Goal: Task Accomplishment & Management: Use online tool/utility

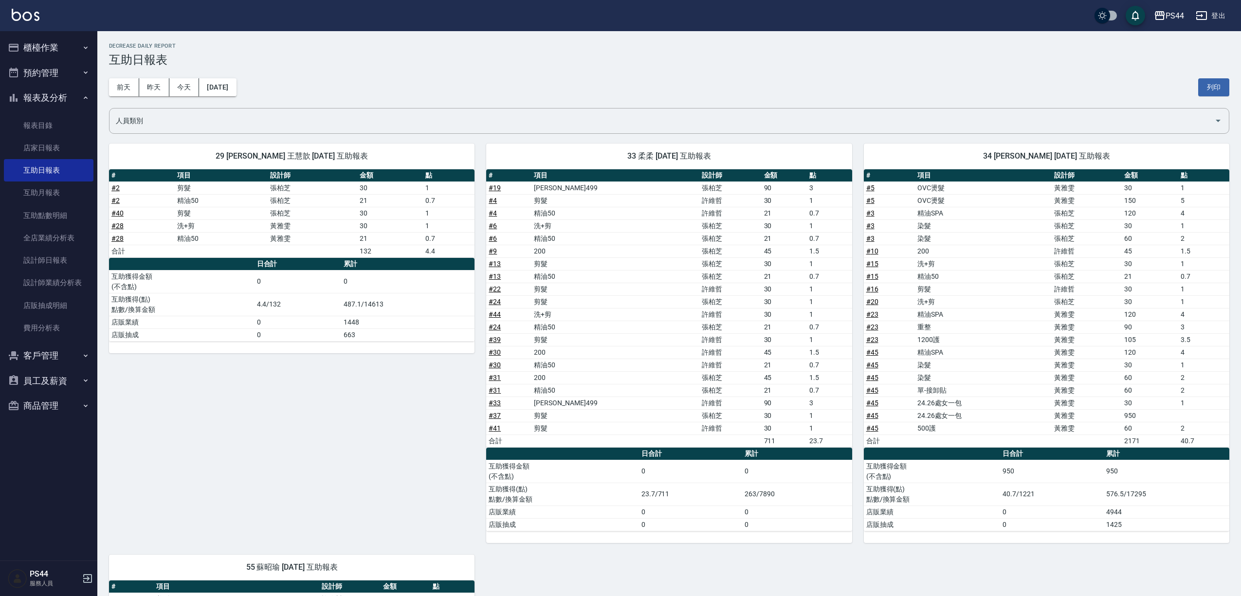
scroll to position [378, 0]
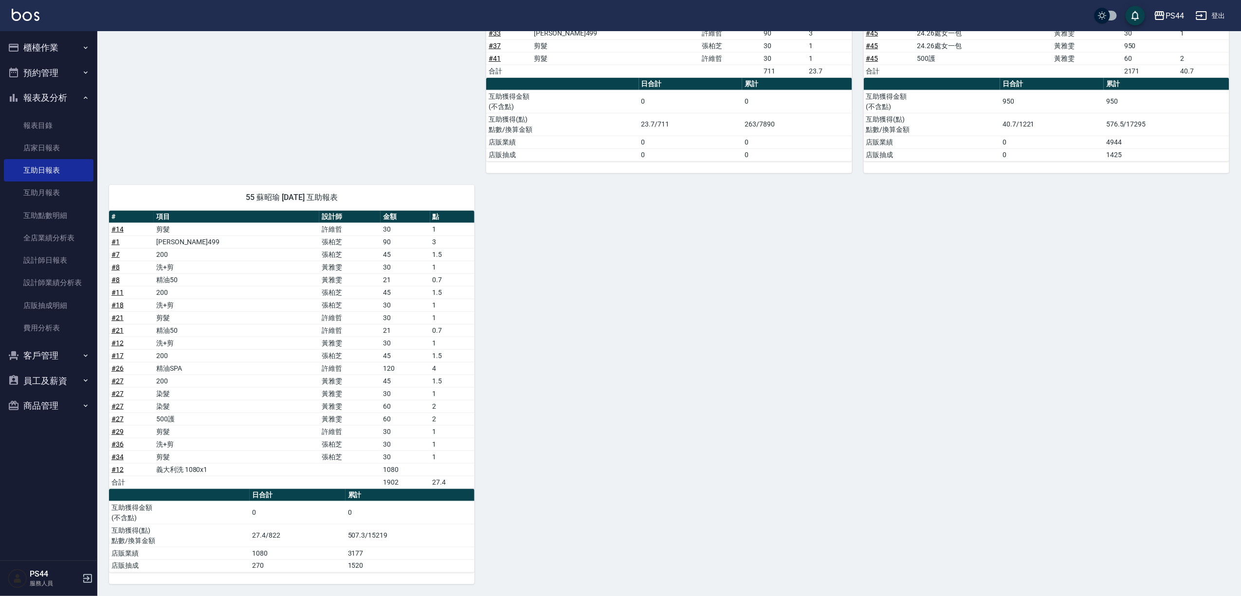
click at [30, 48] on button "櫃檯作業" at bounding box center [49, 47] width 90 height 25
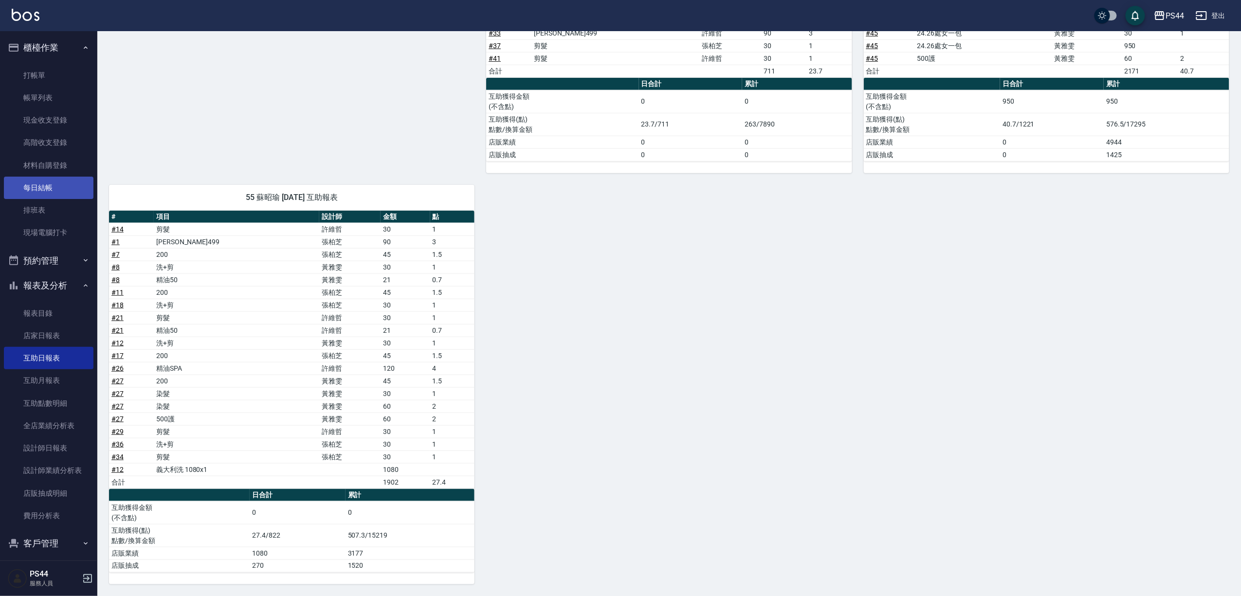
click at [59, 182] on link "每日結帳" at bounding box center [49, 188] width 90 height 22
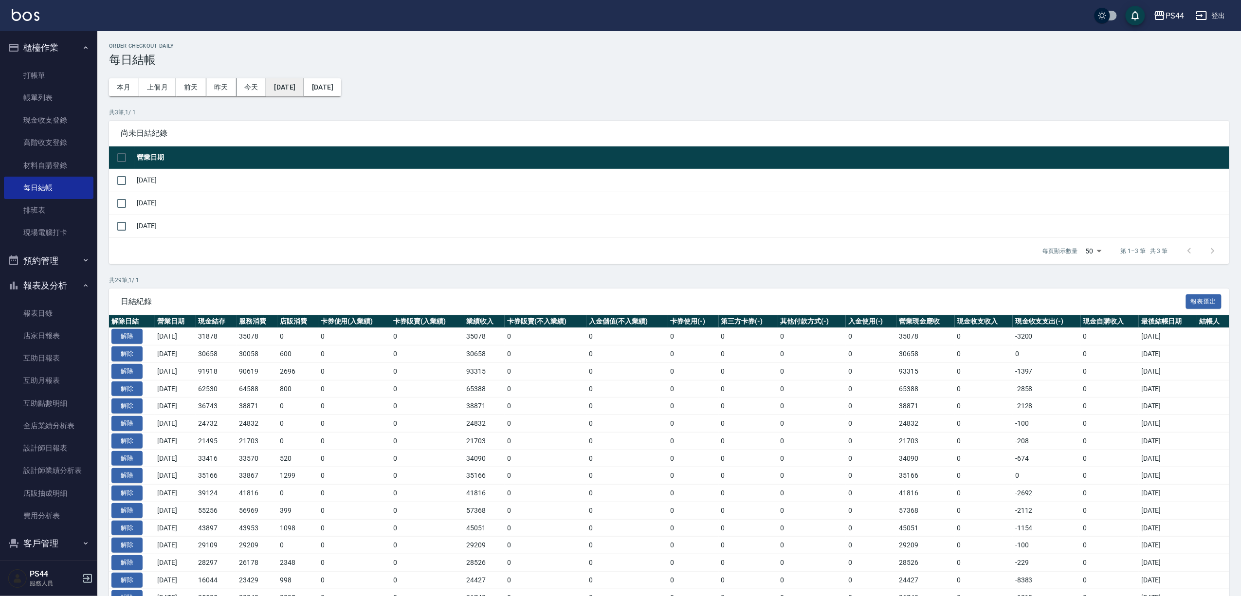
click at [285, 85] on button "[DATE]" at bounding box center [284, 87] width 37 height 18
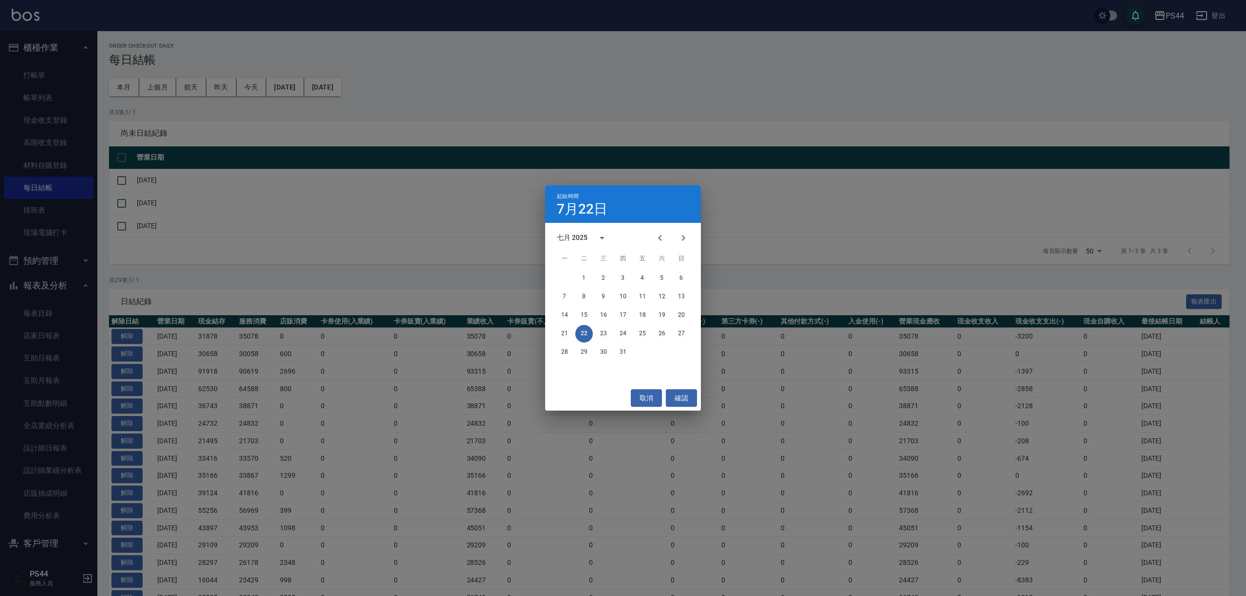
click at [423, 82] on div "起始時間 7月22日 七月 2025 一 二 三 四 五 六 日 1 2 3 4 5 6 7 8 9 10 11 12 13 14 15 16 17 18 1…" at bounding box center [623, 298] width 1246 height 596
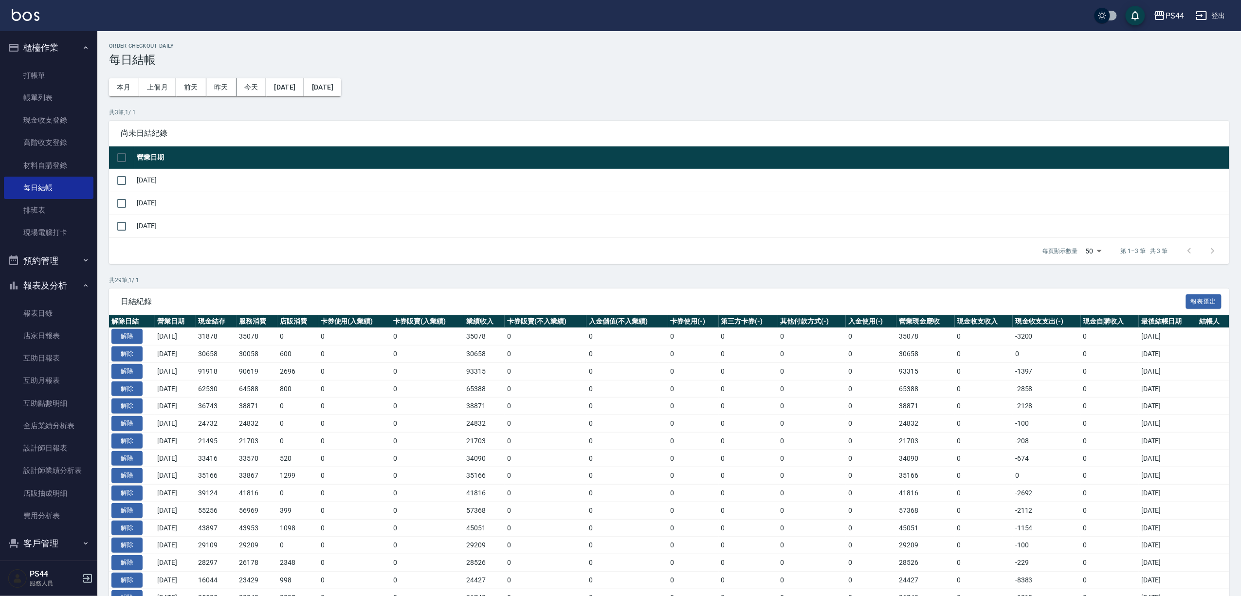
click at [103, 82] on div "Order checkout daily 每日結帳 本月 上個月 前天 昨天 今天 [DATE] [DATE] 共 3 筆, 1 / 1 尚未日結紀錄 營業日…" at bounding box center [669, 457] width 1144 height 852
click at [123, 84] on button "本月" at bounding box center [124, 87] width 30 height 18
drag, startPoint x: 287, startPoint y: 82, endPoint x: 308, endPoint y: 93, distance: 23.7
click at [304, 93] on button "[DATE]" at bounding box center [284, 87] width 37 height 18
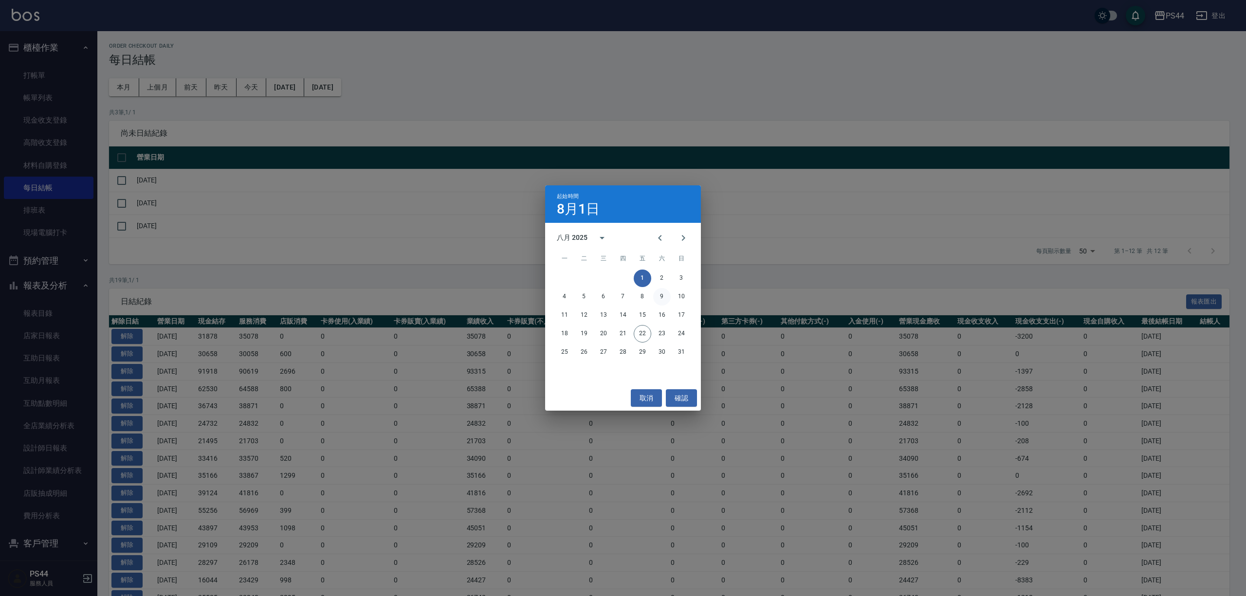
click at [660, 299] on button "9" at bounding box center [662, 297] width 18 height 18
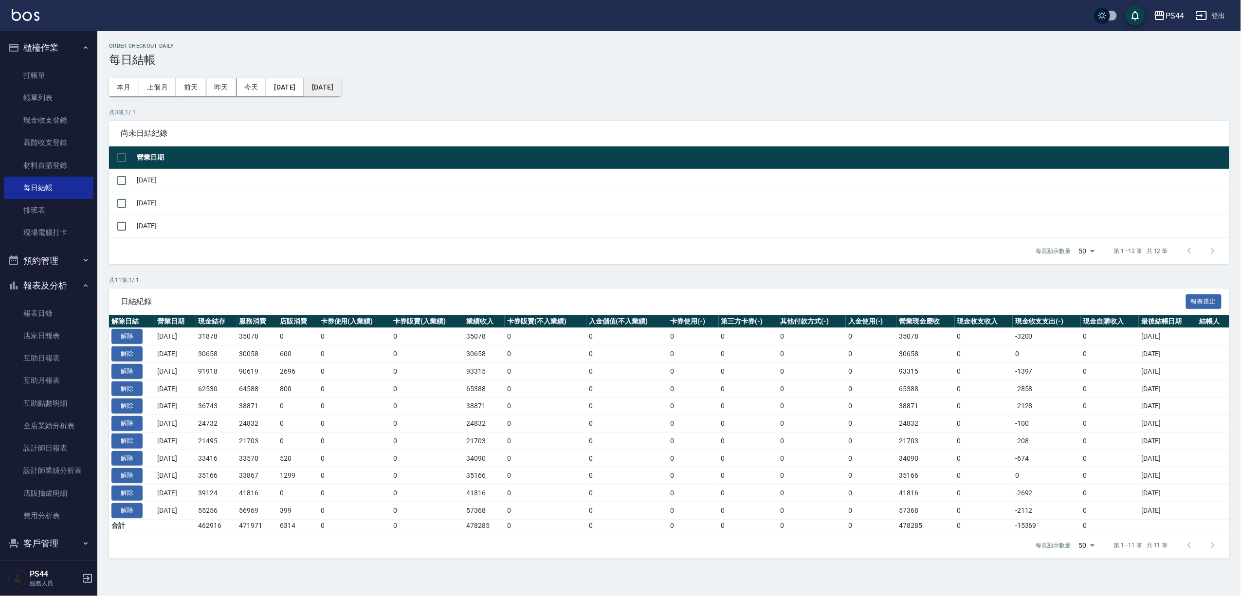
click at [341, 85] on button "[DATE]" at bounding box center [322, 87] width 37 height 18
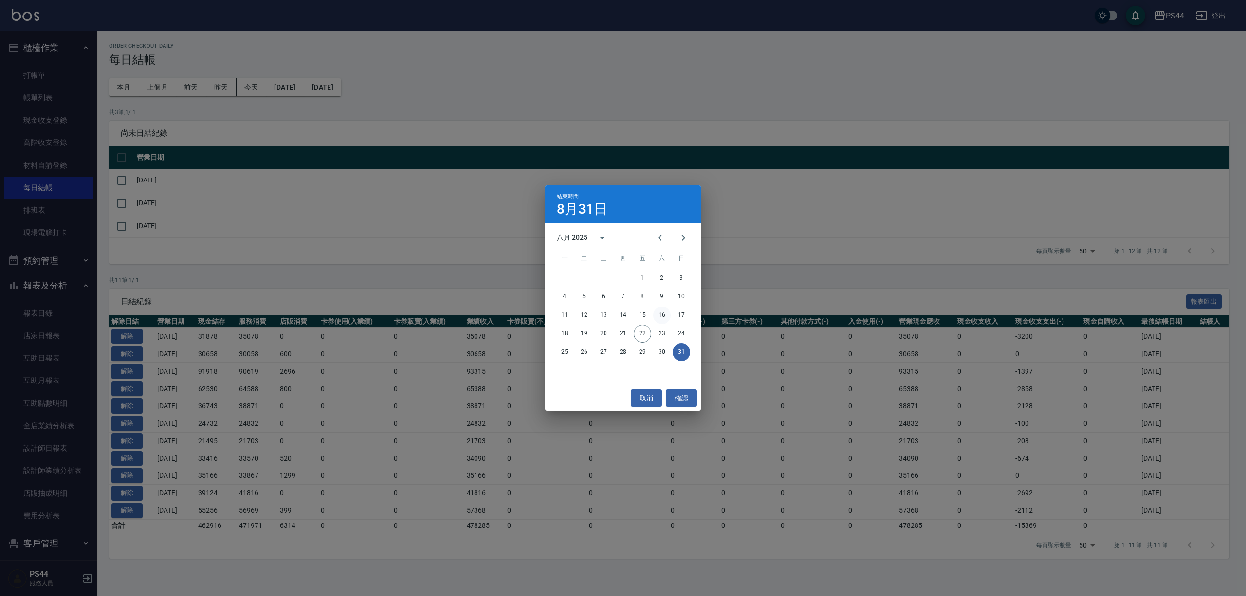
click at [663, 316] on button "16" at bounding box center [662, 316] width 18 height 18
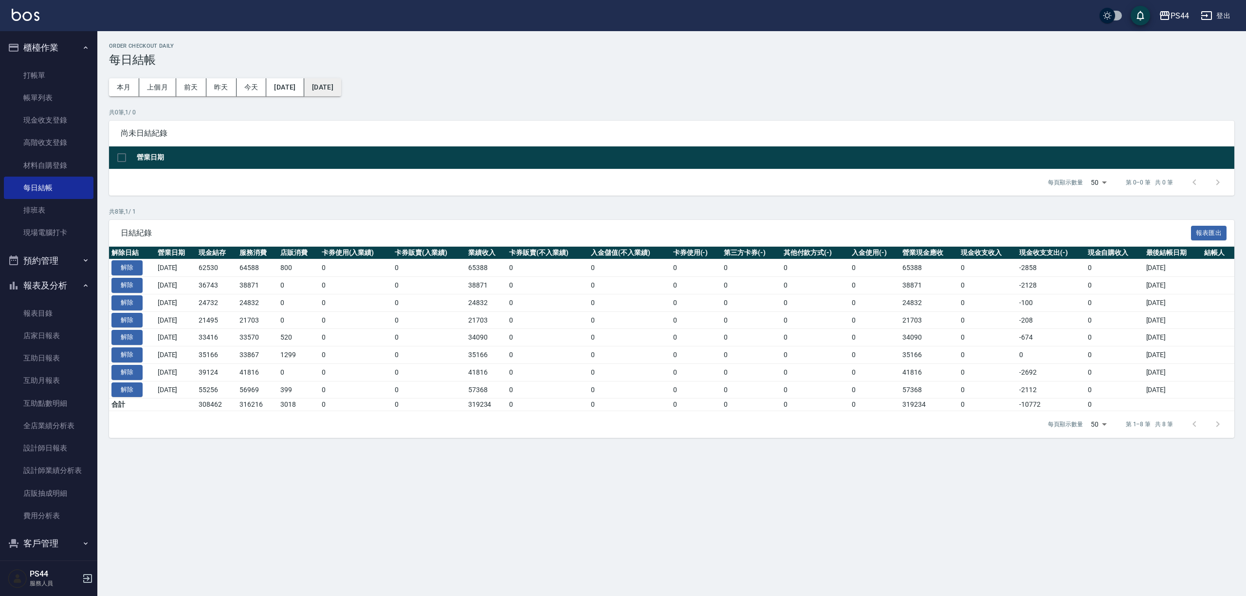
click at [341, 86] on button "[DATE]" at bounding box center [322, 87] width 37 height 18
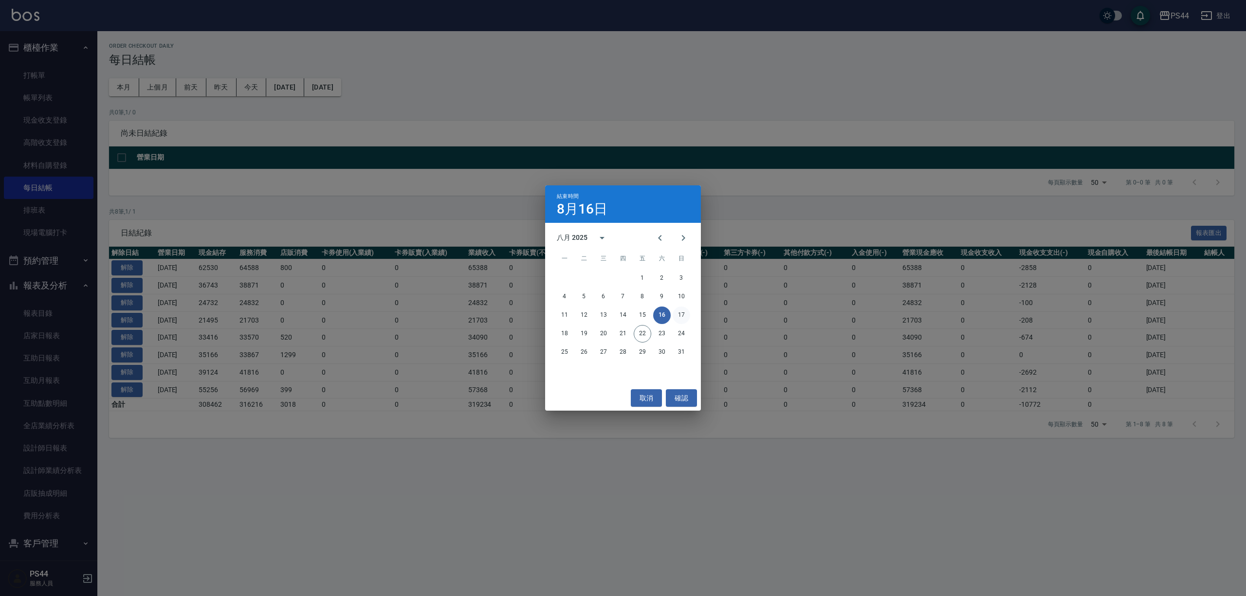
click at [684, 315] on button "17" at bounding box center [682, 316] width 18 height 18
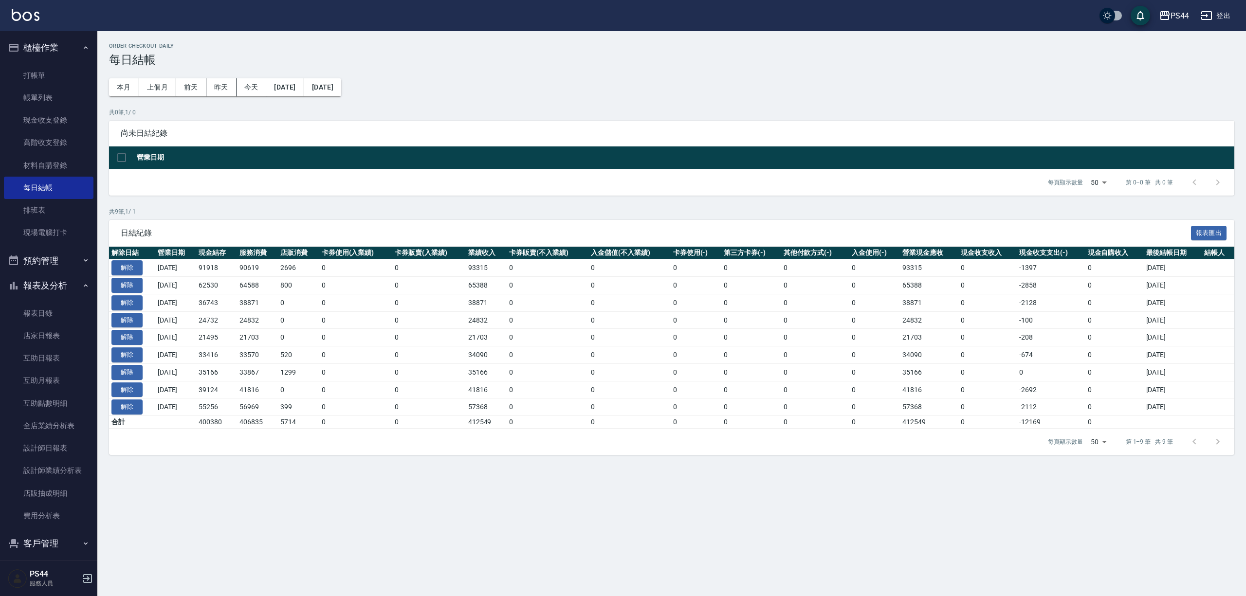
click at [343, 77] on div "Order checkout daily 每日結帳 本月 上個月 前天 昨天 今天 [DATE] [DATE] 共 0 筆, 1 / 0 尚未日結紀錄 營業日…" at bounding box center [671, 249] width 1149 height 436
click at [341, 82] on button "[DATE]" at bounding box center [322, 87] width 37 height 18
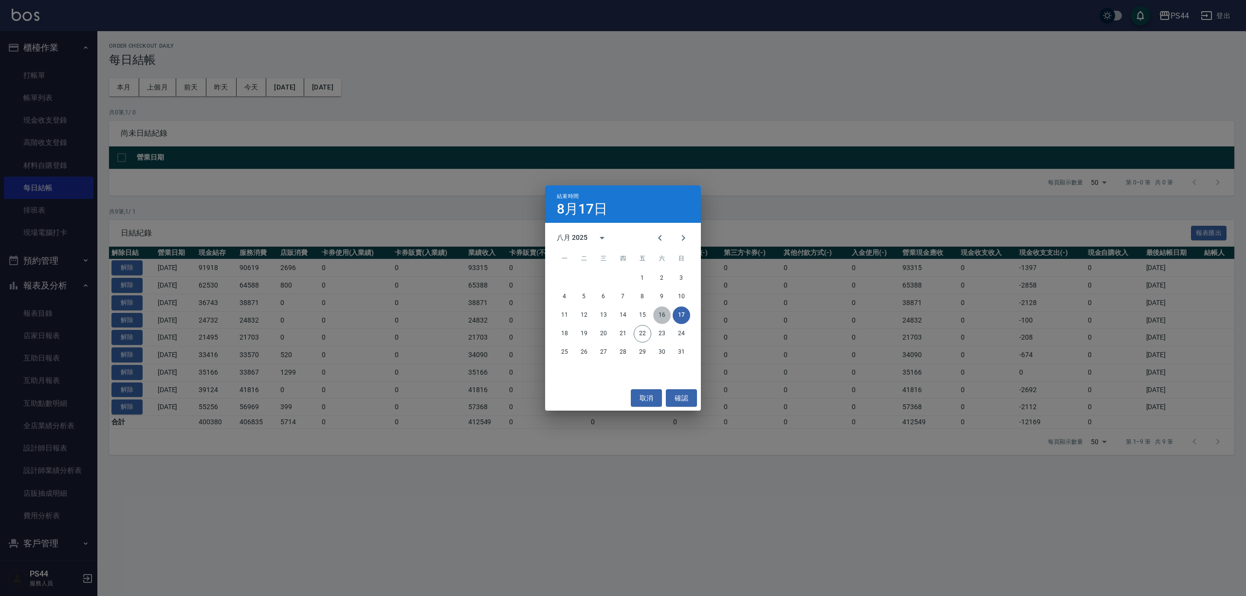
click at [660, 309] on button "16" at bounding box center [662, 316] width 18 height 18
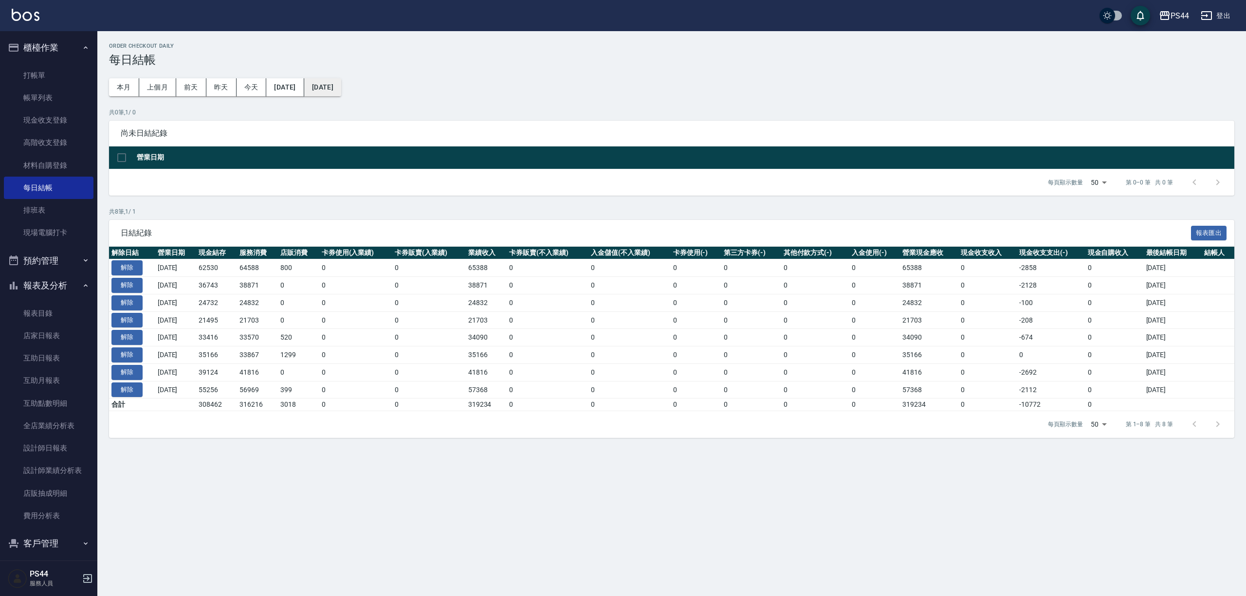
click at [341, 86] on button "[DATE]" at bounding box center [322, 87] width 37 height 18
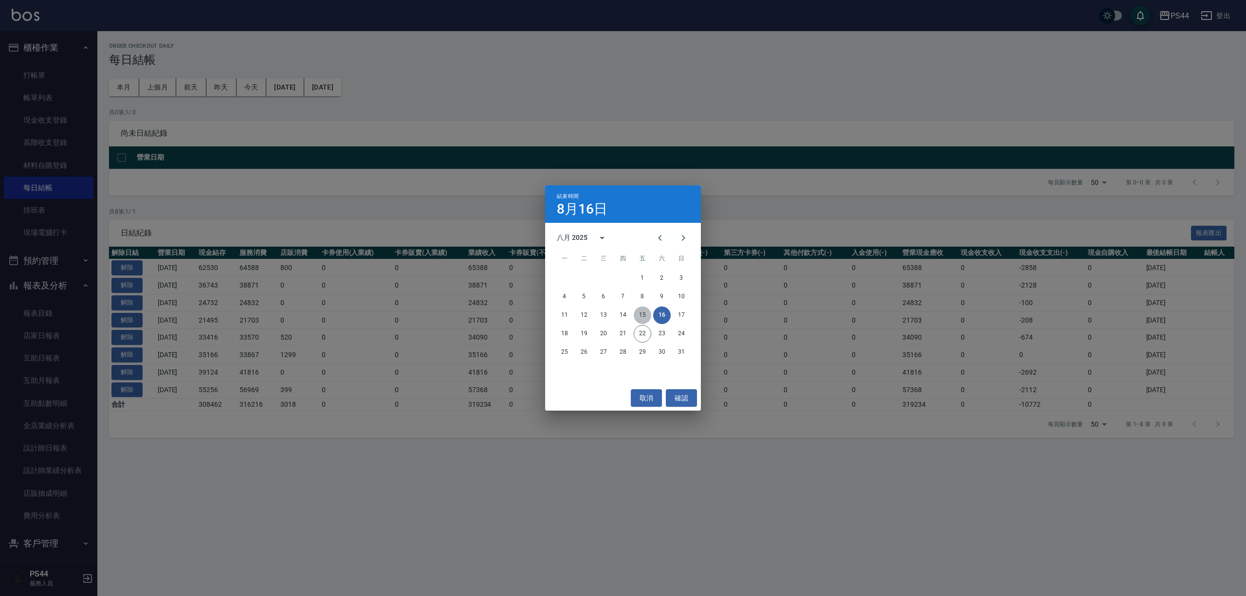
click at [643, 316] on button "15" at bounding box center [643, 316] width 18 height 18
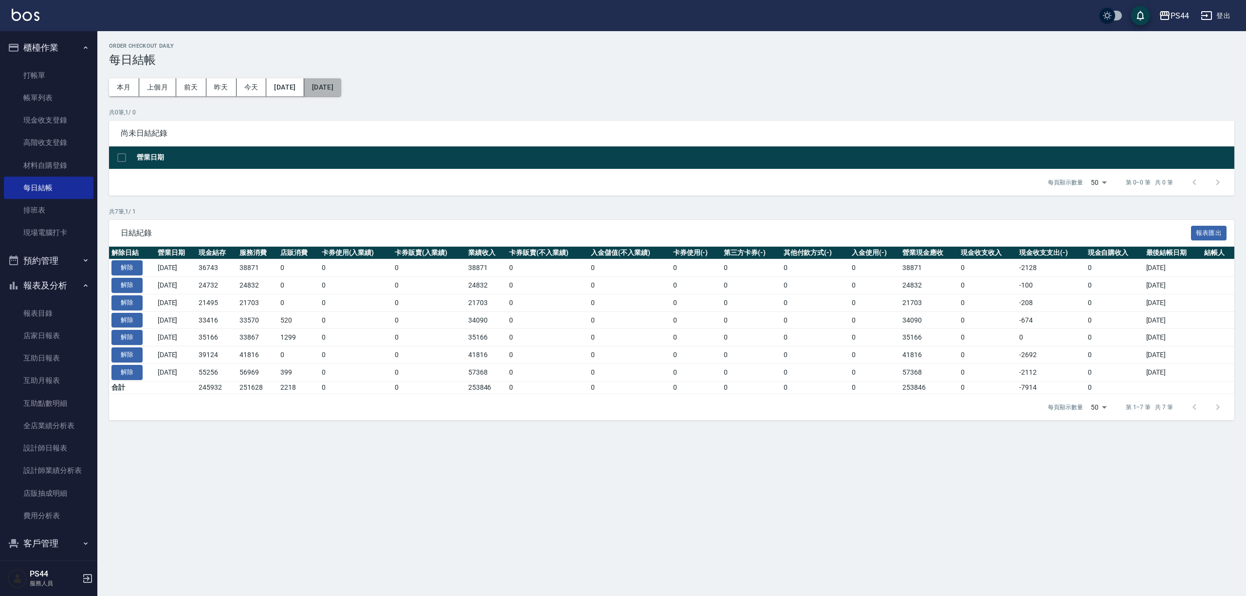
click at [341, 92] on button "[DATE]" at bounding box center [322, 87] width 37 height 18
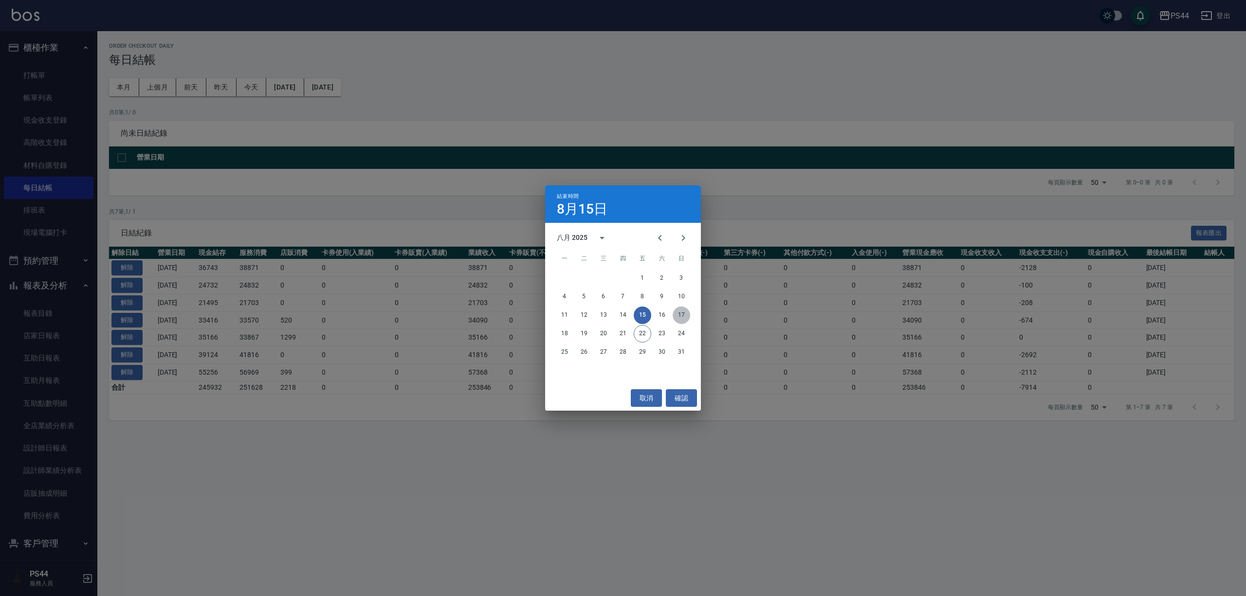
click at [676, 312] on button "17" at bounding box center [682, 316] width 18 height 18
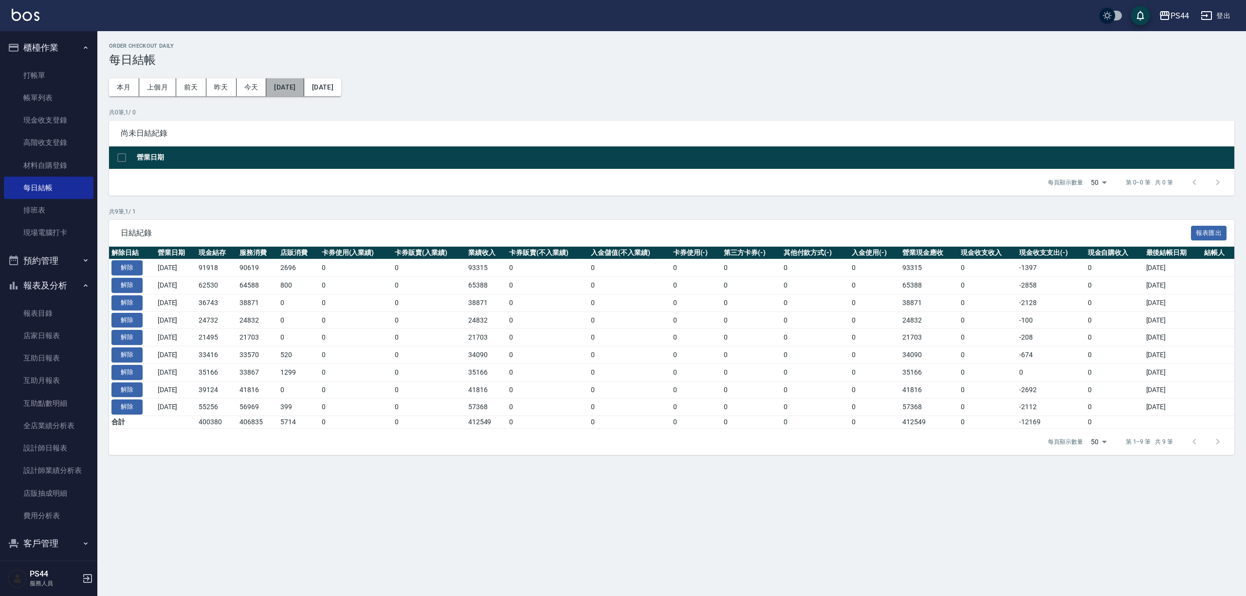
click at [304, 89] on button "[DATE]" at bounding box center [284, 87] width 37 height 18
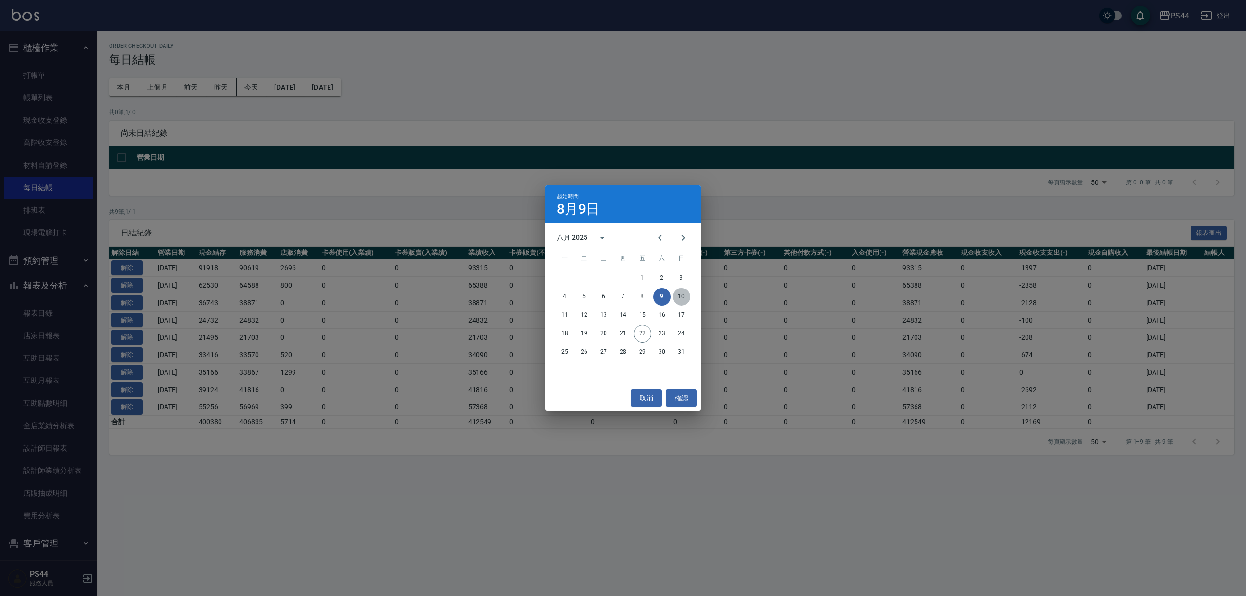
click at [682, 294] on button "10" at bounding box center [682, 297] width 18 height 18
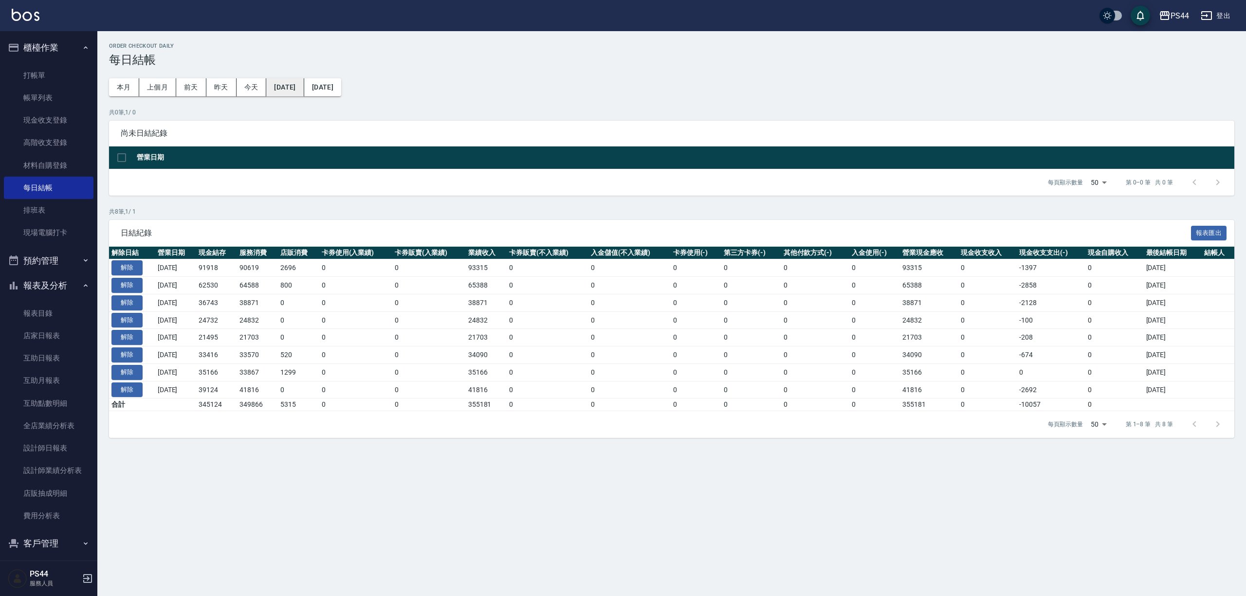
click at [304, 92] on button "[DATE]" at bounding box center [284, 87] width 37 height 18
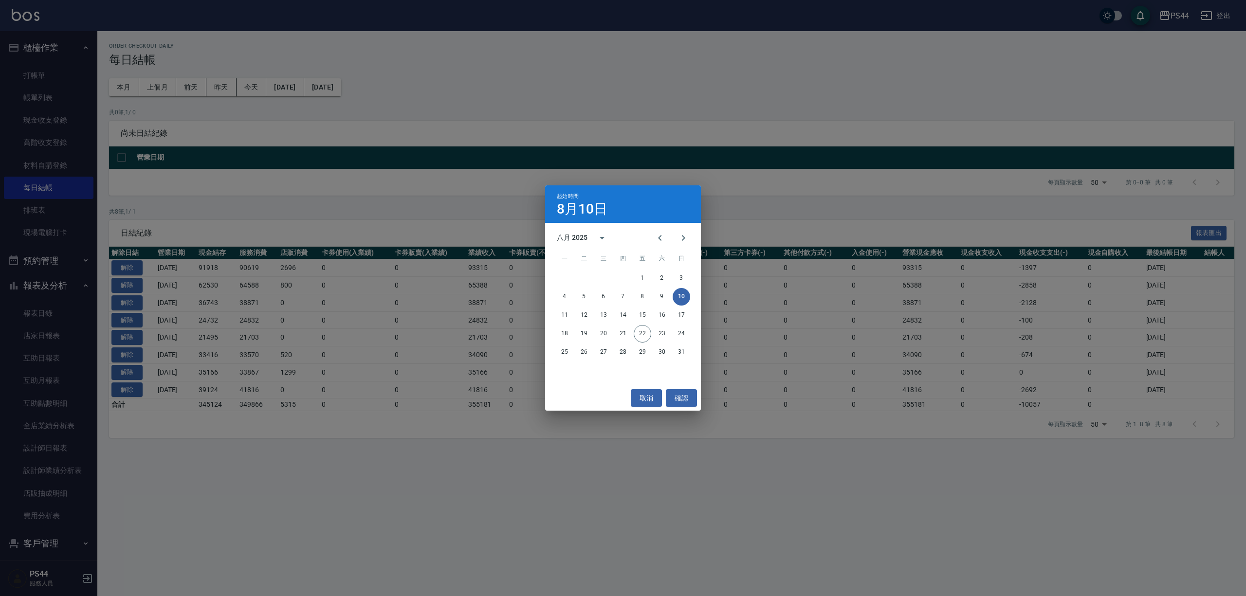
click at [367, 127] on div "起始時間 8月10日 八月 2025 一 二 三 四 五 六 日 1 2 3 4 5 6 7 8 9 10 11 12 13 14 15 16 17 18 1…" at bounding box center [623, 298] width 1246 height 596
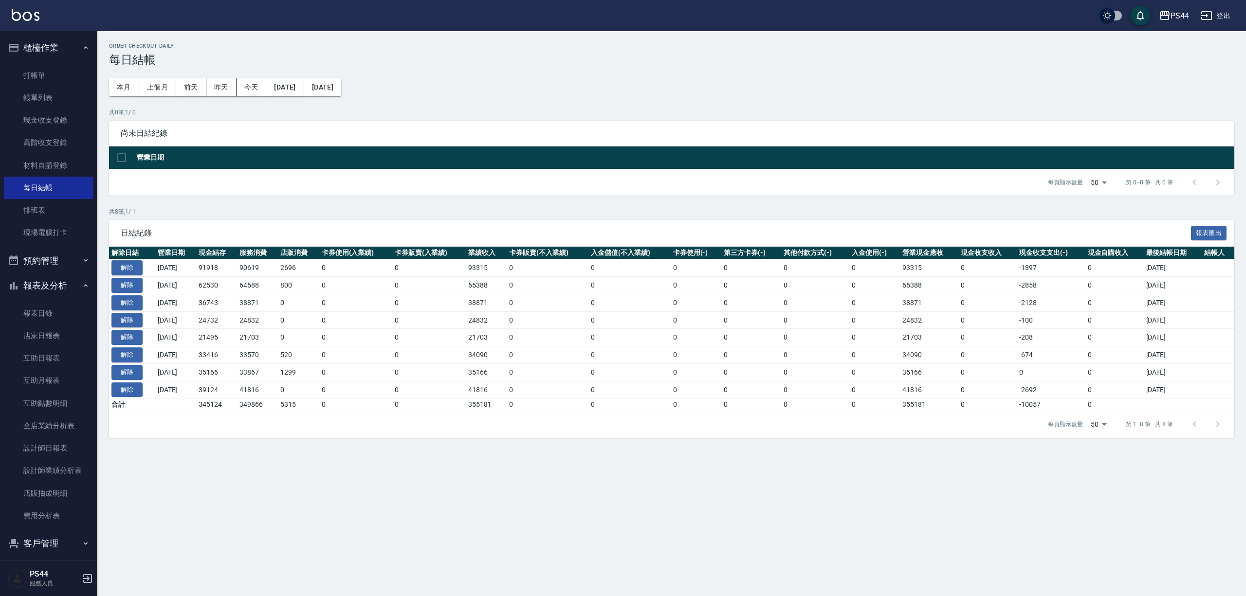
click at [31, 18] on img at bounding box center [26, 15] width 28 height 12
